Goal: Use online tool/utility: Utilize a website feature to perform a specific function

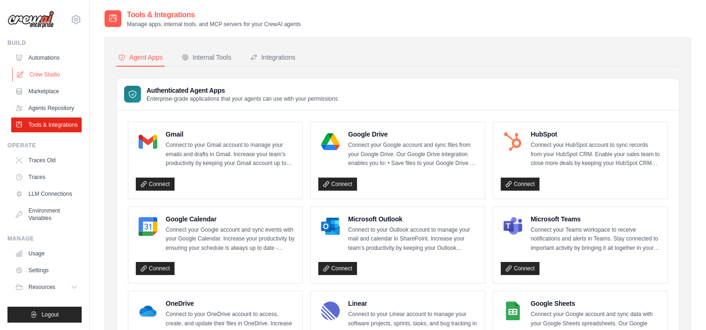
click at [49, 78] on link "Crew Studio" at bounding box center [47, 74] width 70 height 15
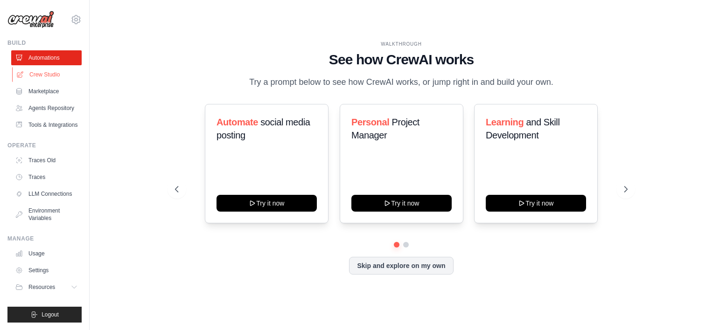
click at [38, 77] on link "Crew Studio" at bounding box center [47, 74] width 70 height 15
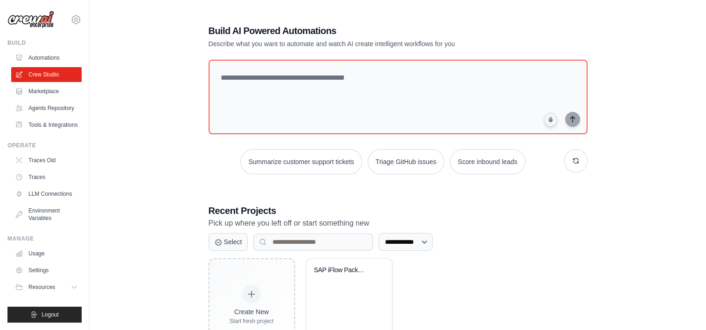
scroll to position [45, 0]
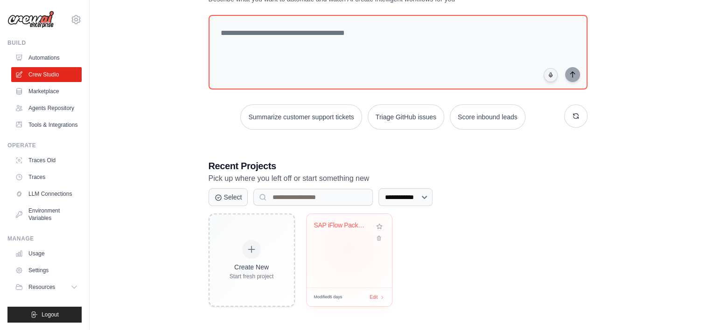
click at [349, 247] on div "SAP iFlow Package Generator & Packa..." at bounding box center [349, 251] width 85 height 74
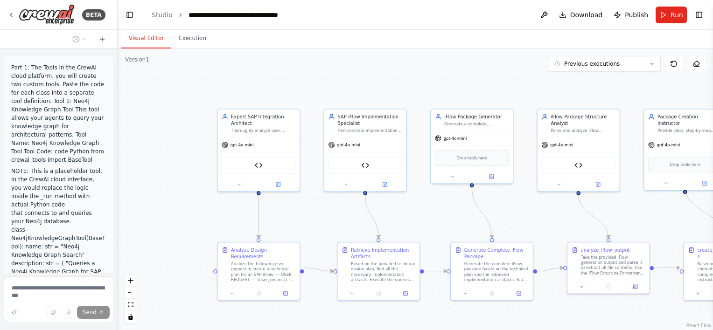
scroll to position [12393, 0]
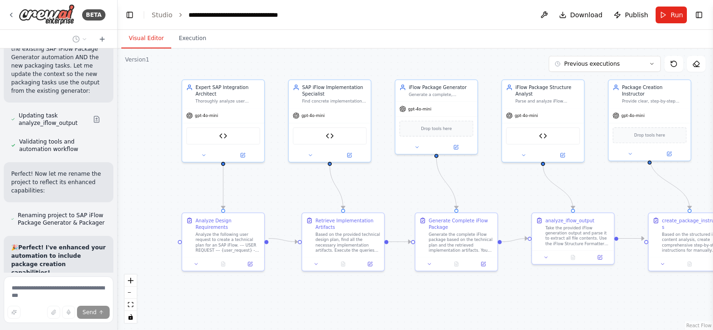
drag, startPoint x: 323, startPoint y: 121, endPoint x: 288, endPoint y: 62, distance: 69.1
click at [288, 62] on div ".deletable-edge-delete-btn { width: 20px; height: 20px; border: 0px solid #ffff…" at bounding box center [416, 190] width 596 height 282
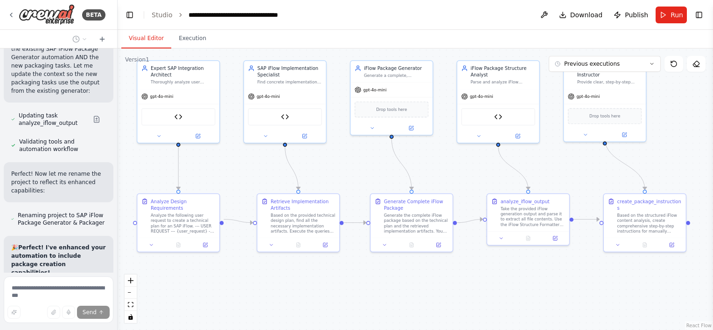
drag, startPoint x: 385, startPoint y: 181, endPoint x: 345, endPoint y: 159, distance: 45.6
click at [345, 159] on div ".deletable-edge-delete-btn { width: 20px; height: 20px; border: 0px solid #ffff…" at bounding box center [416, 190] width 596 height 282
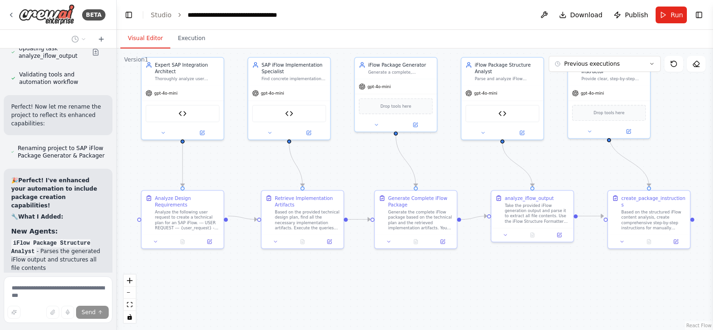
drag, startPoint x: 116, startPoint y: 198, endPoint x: 116, endPoint y: 193, distance: 4.7
click at [116, 193] on div "BETA Part 1: The Tools In the CrewAI cloud platform, you will create two custom…" at bounding box center [356, 165] width 713 height 330
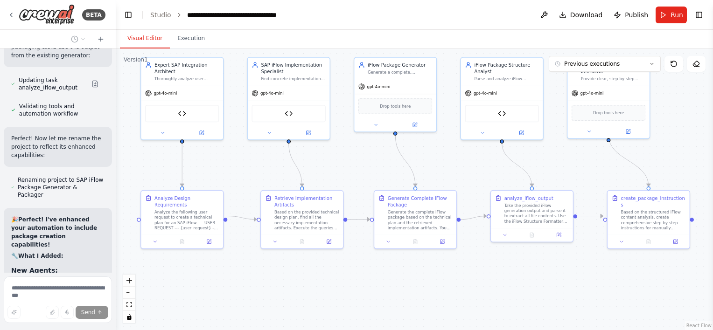
scroll to position [12503, 0]
